Goal: Information Seeking & Learning: Learn about a topic

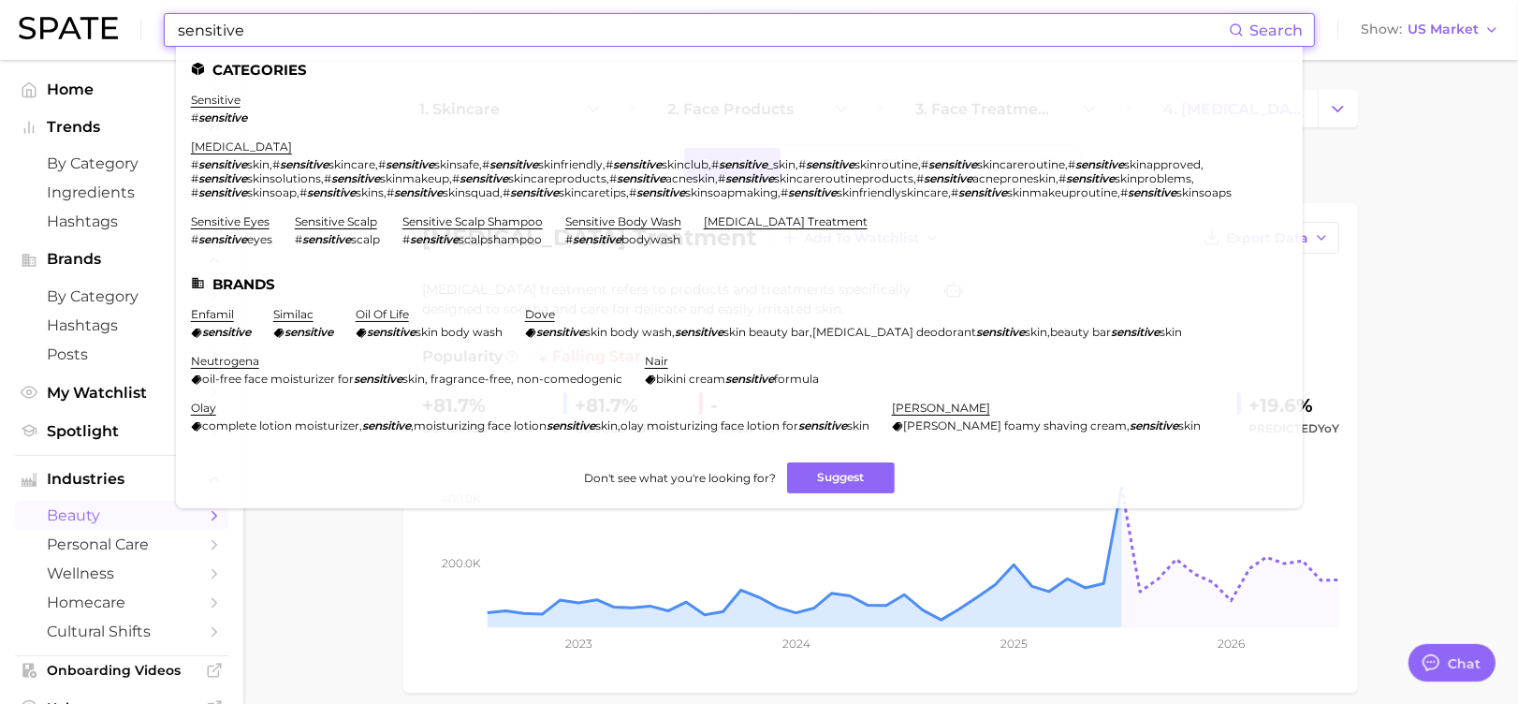
drag, startPoint x: 0, startPoint y: 0, endPoint x: 146, endPoint y: 37, distance: 150.7
click at [146, 37] on div "sensitive Search Categories sensitive # sensitive [MEDICAL_DATA] # [MEDICAL_DAT…" at bounding box center [759, 30] width 1480 height 60
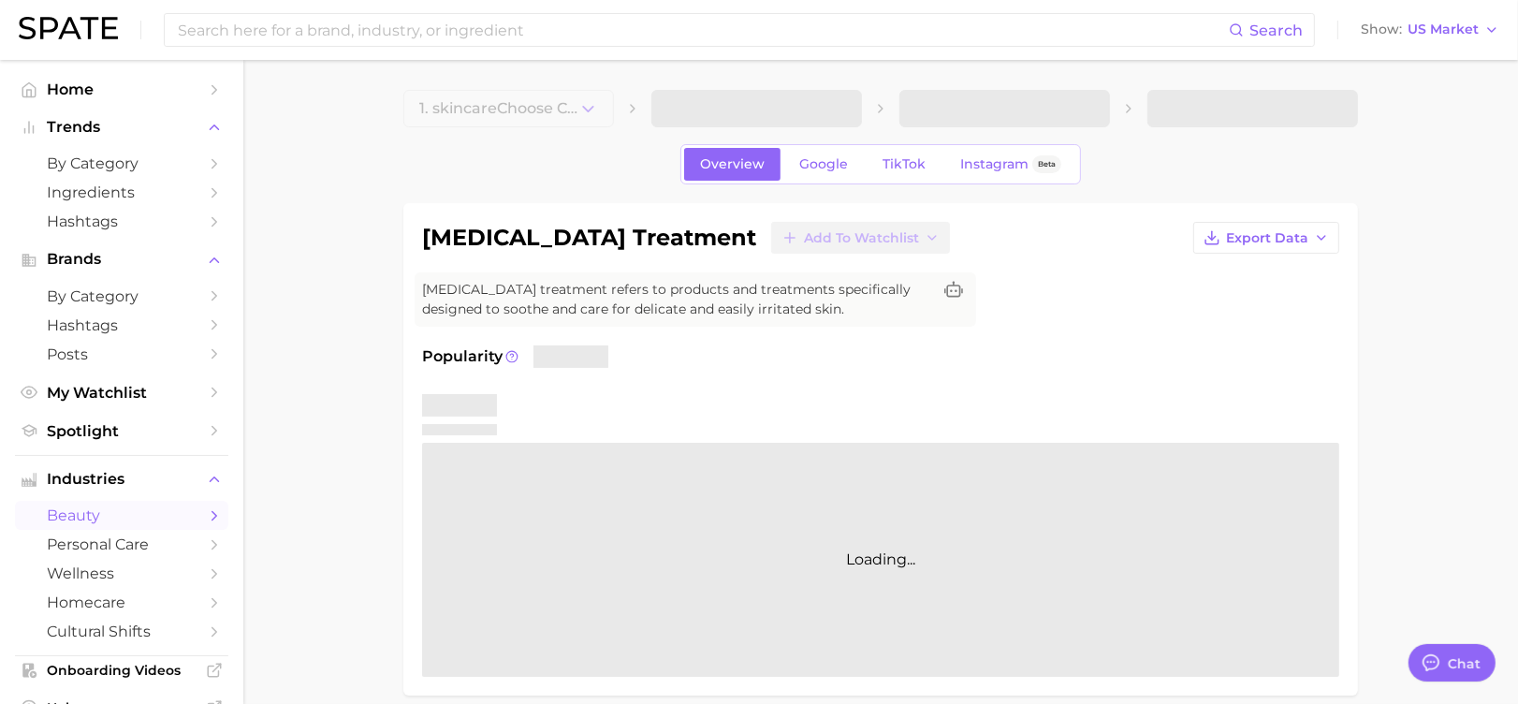
type textarea "x"
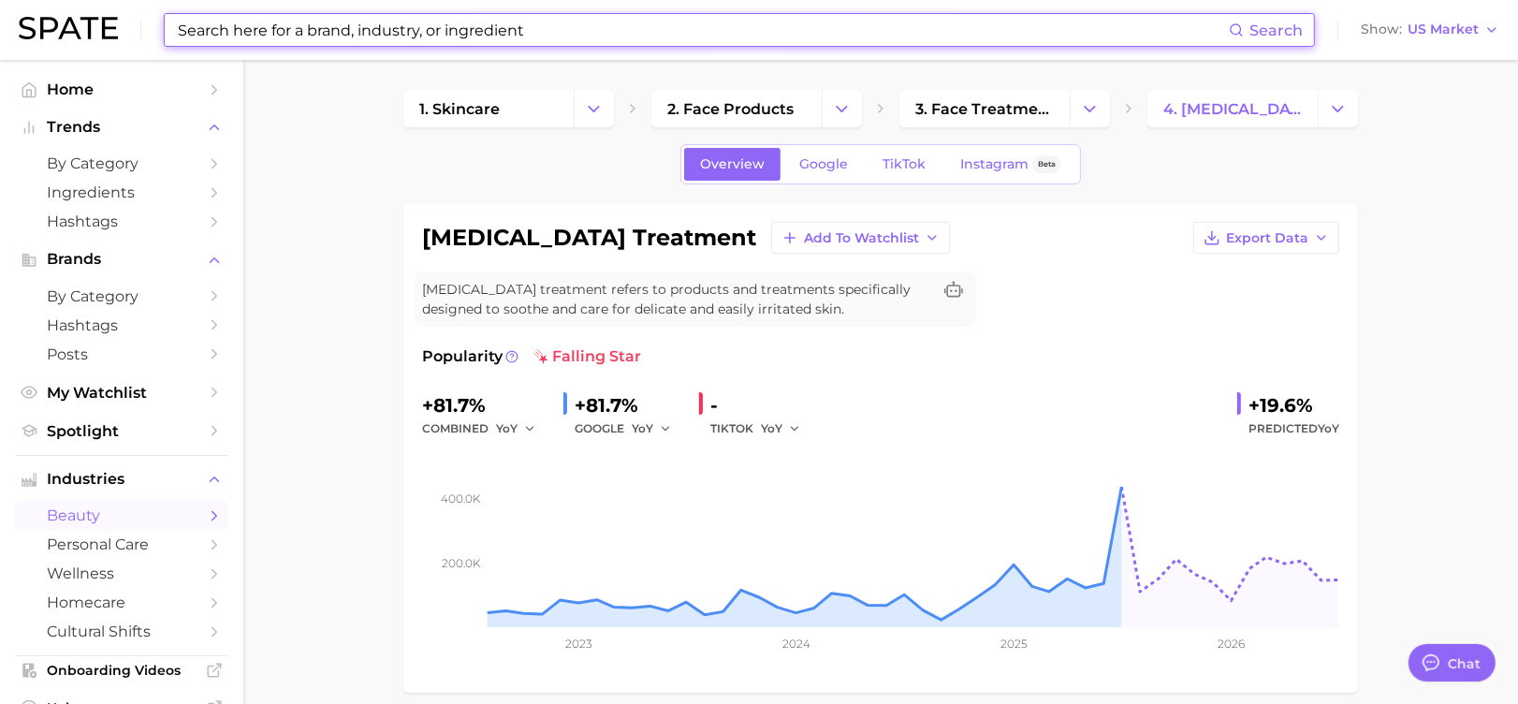
click at [244, 31] on input at bounding box center [702, 30] width 1053 height 32
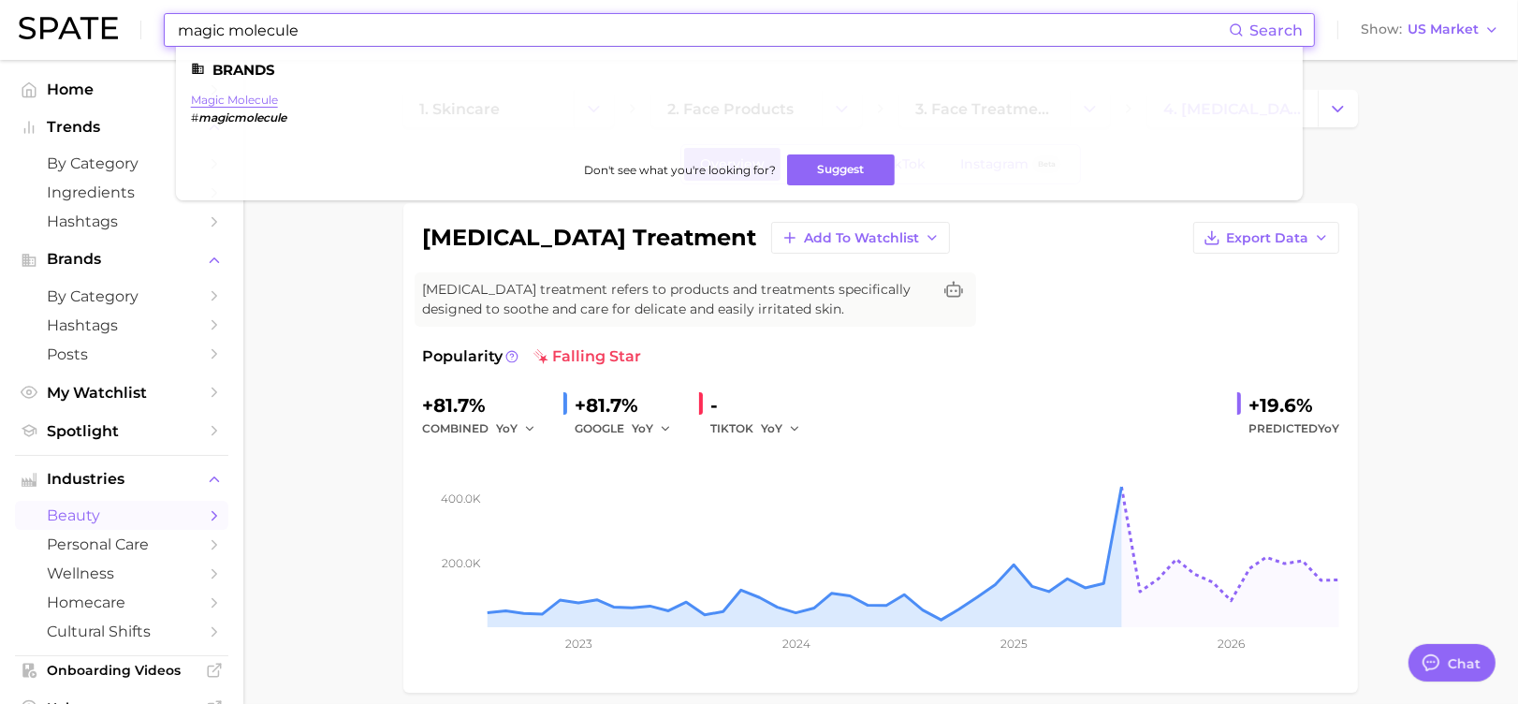
type input "magic molecule"
click at [237, 105] on link "magic molecule" at bounding box center [234, 100] width 87 height 14
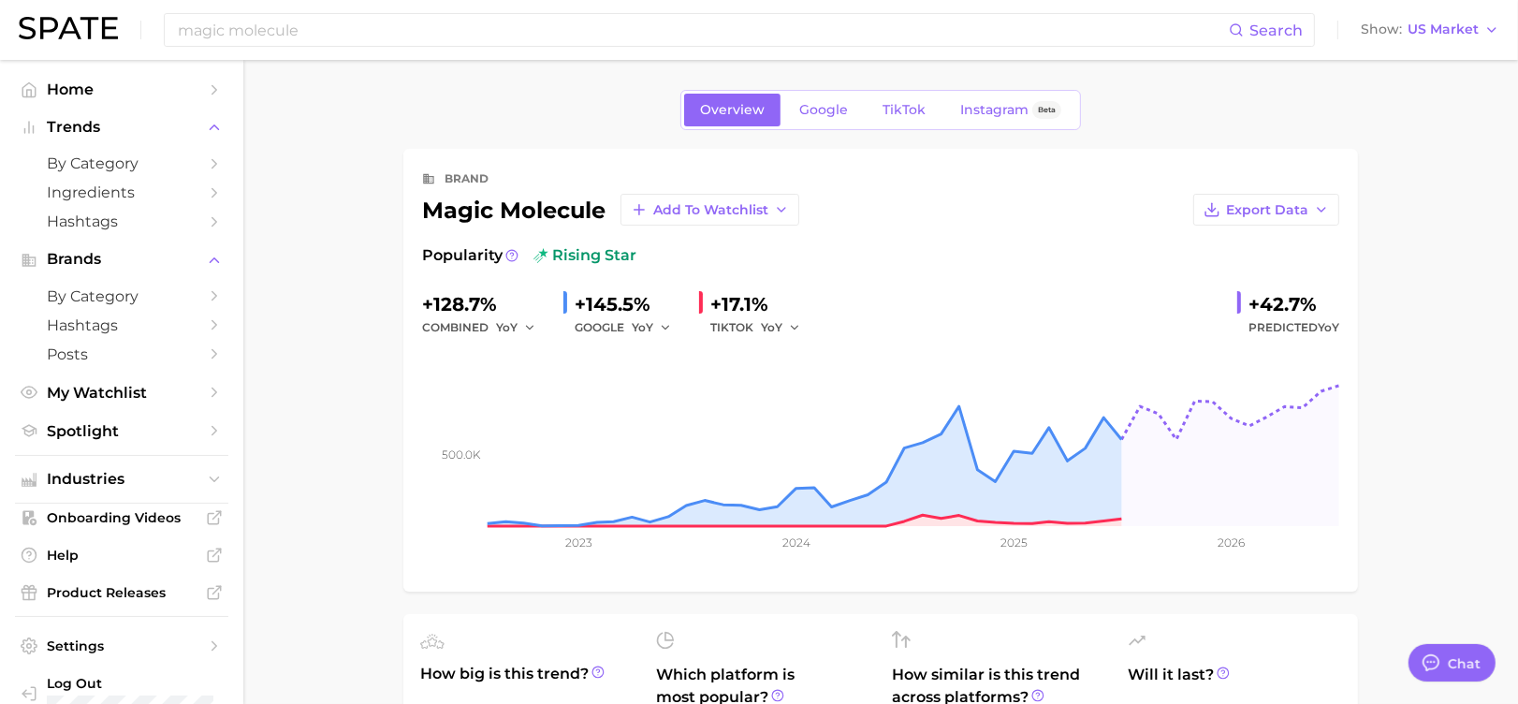
scroll to position [124, 0]
